Goal: Task Accomplishment & Management: Manage account settings

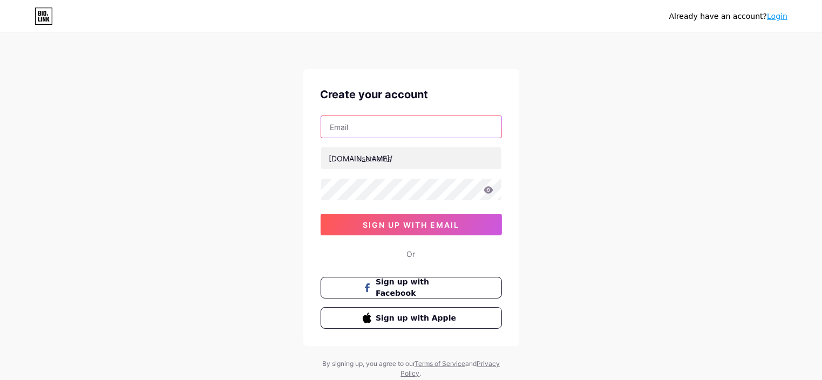
click at [348, 131] on input "text" at bounding box center [411, 127] width 180 height 22
paste input "[EMAIL_ADDRESS][DOMAIN_NAME]"
type input "[EMAIL_ADDRESS][DOMAIN_NAME]"
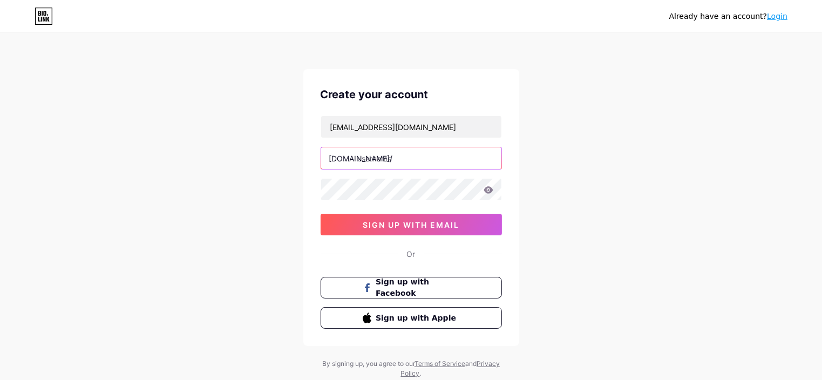
click at [388, 165] on input "text" at bounding box center [411, 158] width 180 height 22
paste input "bwp2023"
type input "bwp2023"
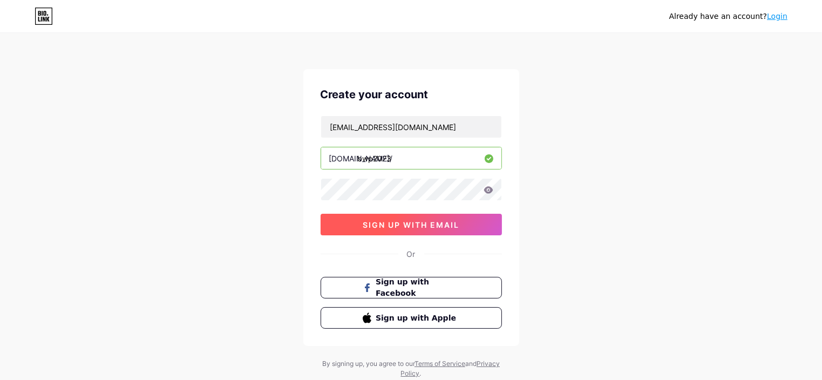
click at [417, 226] on span "sign up with email" at bounding box center [411, 224] width 97 height 9
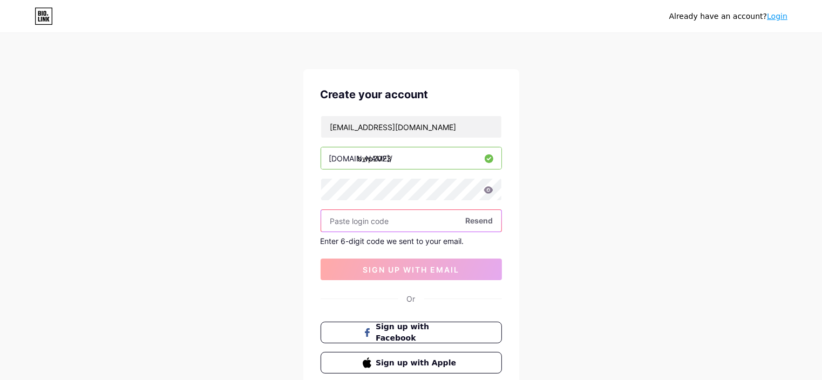
paste input "681600"
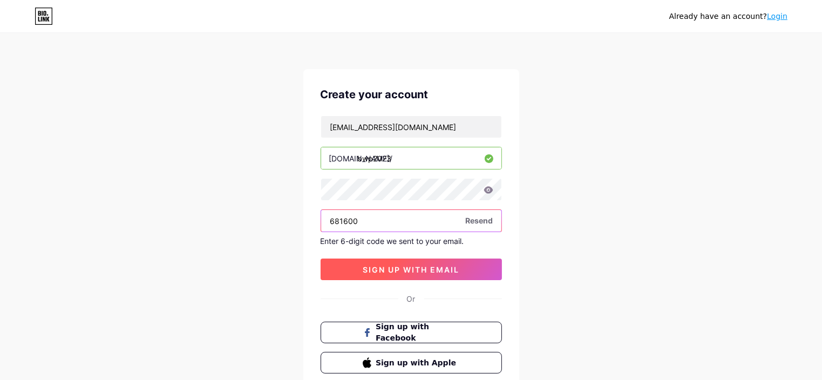
type input "681600"
click at [451, 278] on button "sign up with email" at bounding box center [411, 270] width 181 height 22
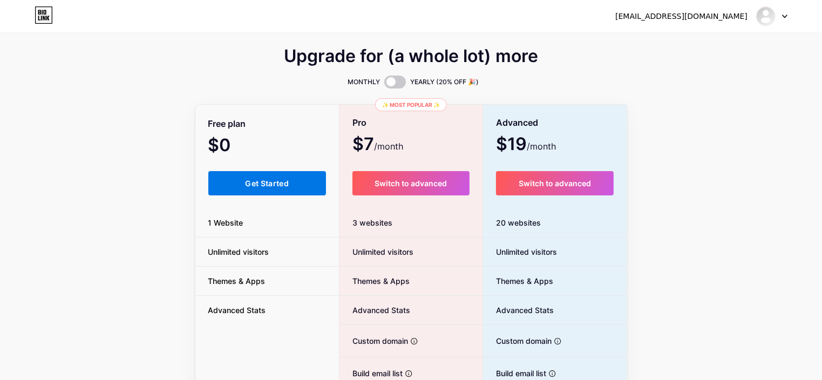
click at [285, 185] on span "Get Started" at bounding box center [267, 183] width 44 height 9
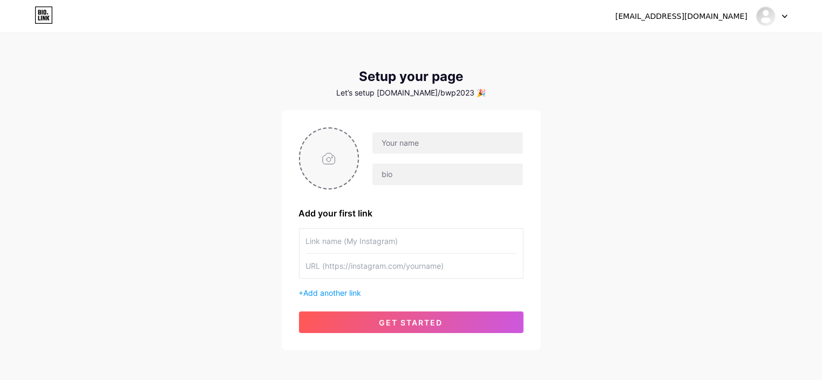
click at [333, 166] on input "file" at bounding box center [329, 159] width 58 height 60
type input "C:\fakepath\400.jpg"
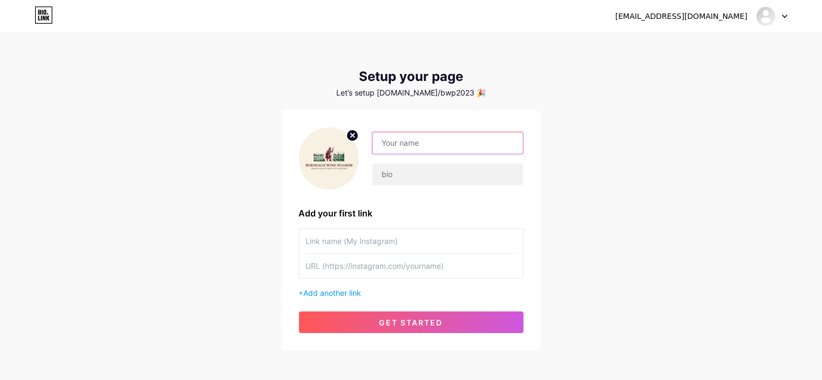
click at [421, 144] on input "text" at bounding box center [448, 143] width 150 height 22
paste input "BWP2023"
type input "BWP2023"
click at [346, 242] on input "text" at bounding box center [411, 241] width 211 height 24
click at [346, 264] on input "text" at bounding box center [411, 266] width 211 height 24
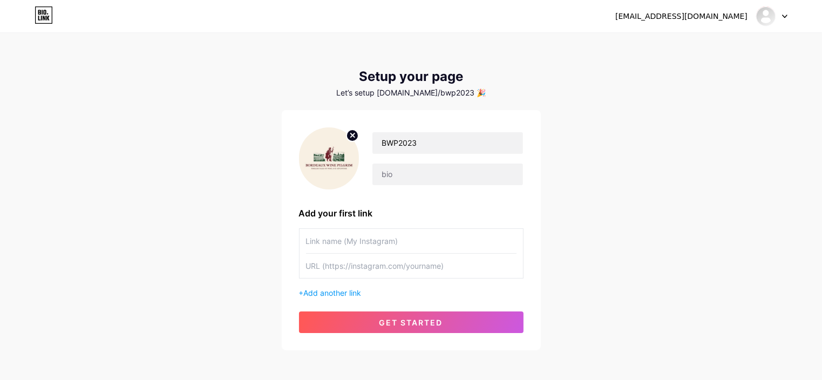
paste input "[URL][DOMAIN_NAME]"
type input "[URL][DOMAIN_NAME]"
click at [339, 240] on input "text" at bounding box center [411, 241] width 211 height 24
paste input "Bordeaux Bike Tours"
type input "Bordeaux Bike Tours"
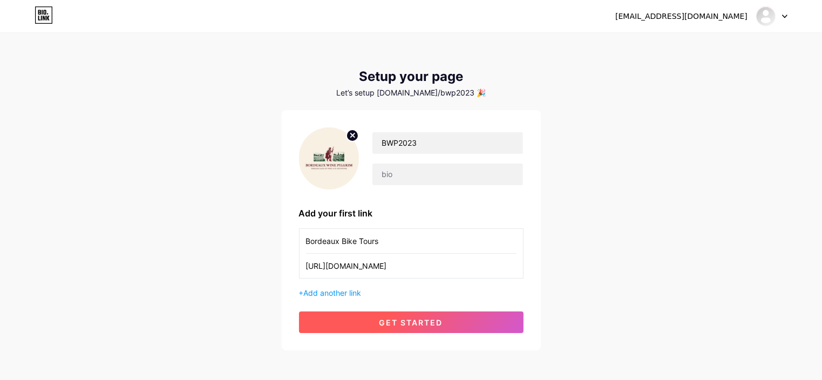
click at [419, 327] on button "get started" at bounding box center [411, 323] width 225 height 22
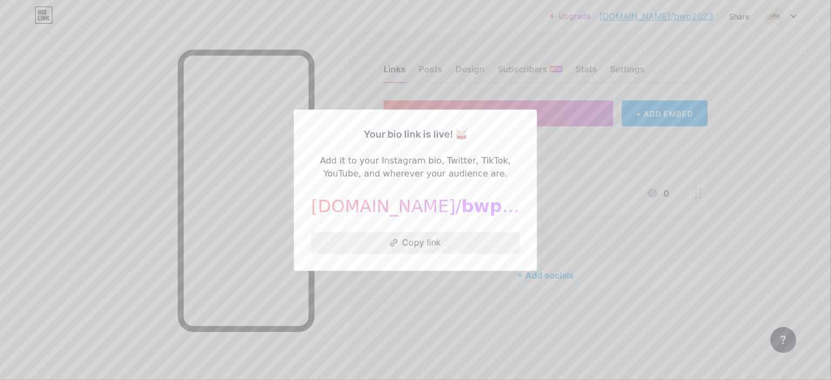
click at [439, 246] on button "Copy link" at bounding box center [415, 243] width 208 height 22
click at [385, 312] on div at bounding box center [415, 190] width 831 height 380
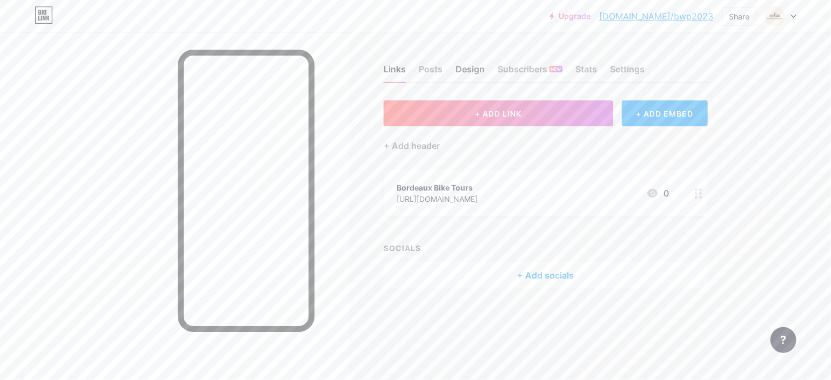
click at [473, 73] on div "Design" at bounding box center [469, 72] width 29 height 19
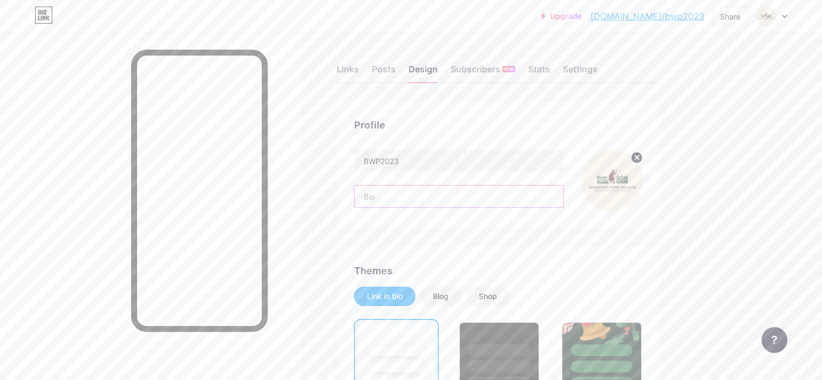
click at [456, 196] on input "text" at bounding box center [459, 197] width 209 height 22
paste input "Explore Bordeaux like never before with Bordeaux Wine Pilgrim. Join small-group…"
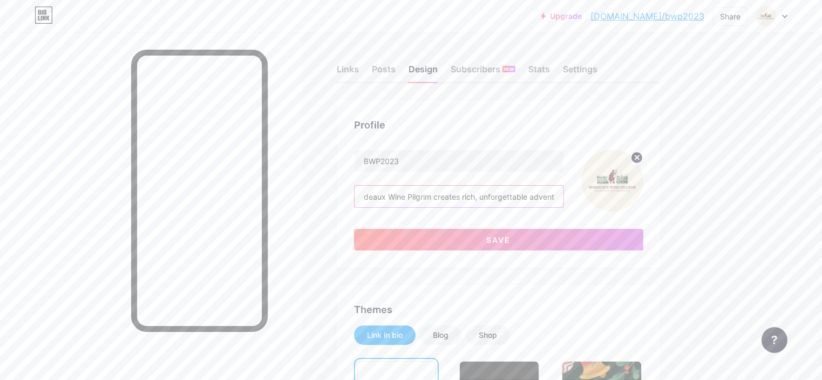
scroll to position [0, 1637]
drag, startPoint x: 494, startPoint y: 198, endPoint x: 645, endPoint y: 198, distance: 150.7
click at [644, 198] on div "BWP2023 Explore Bordeaux like never before with Bordeaux Wine Pilgrim. Join sma…" at bounding box center [498, 181] width 289 height 62
drag, startPoint x: 509, startPoint y: 199, endPoint x: 609, endPoint y: 207, distance: 100.2
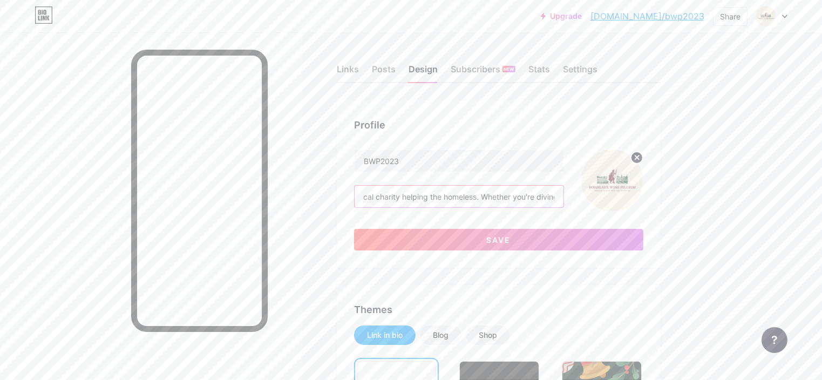
click at [564, 207] on div "Explore Bordeaux like never before with Bordeaux Wine Pilgrim. Join small-group…" at bounding box center [459, 196] width 210 height 23
type input "Explore Bordeaux like never before with Bordeaux Wine Pilgrim. Join small-group…"
click at [603, 238] on button "Save" at bounding box center [498, 240] width 289 height 22
